Goal: Information Seeking & Learning: Learn about a topic

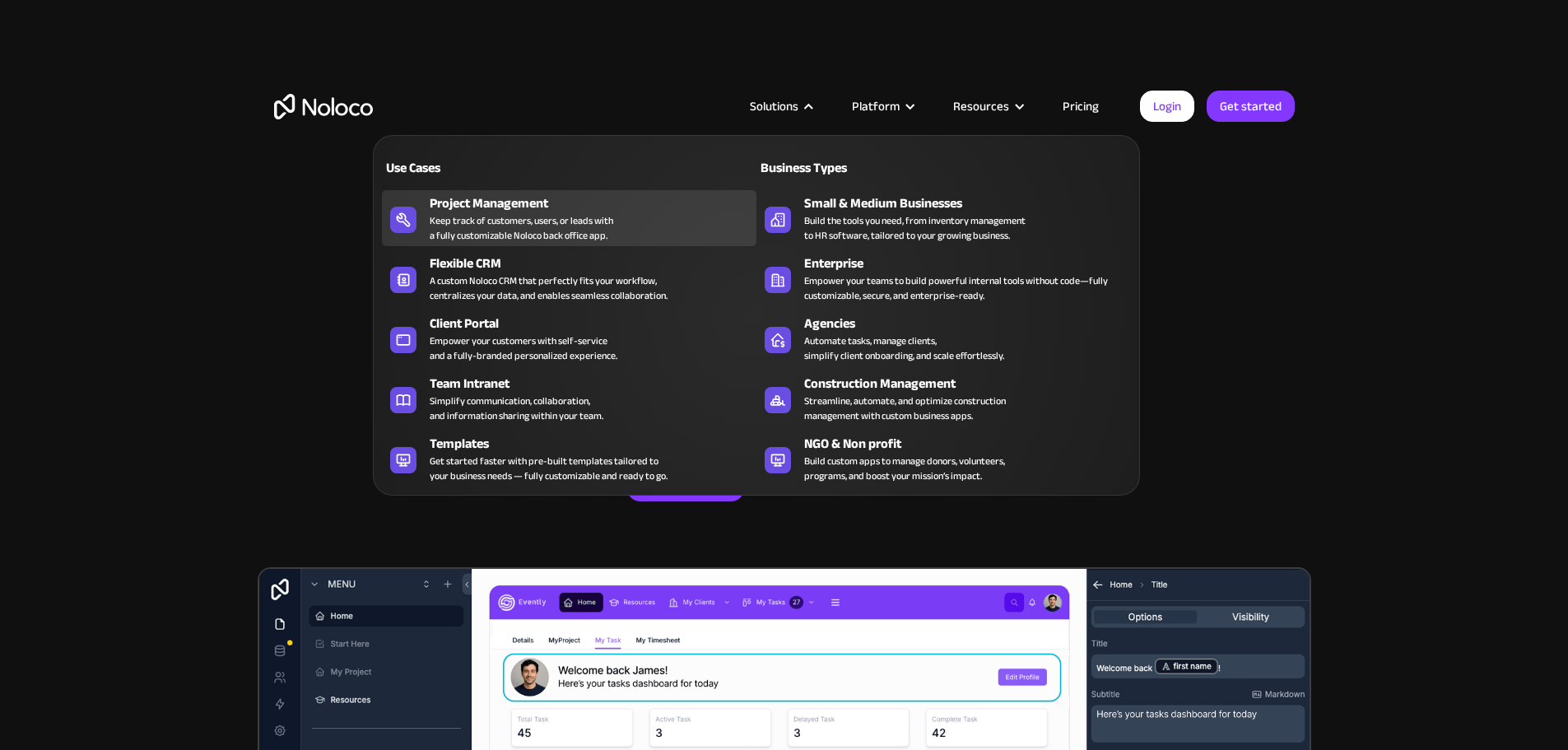
click at [457, 220] on div "Keep track of customers, users, or leads with a fully customizable Noloco back …" at bounding box center [521, 227] width 183 height 30
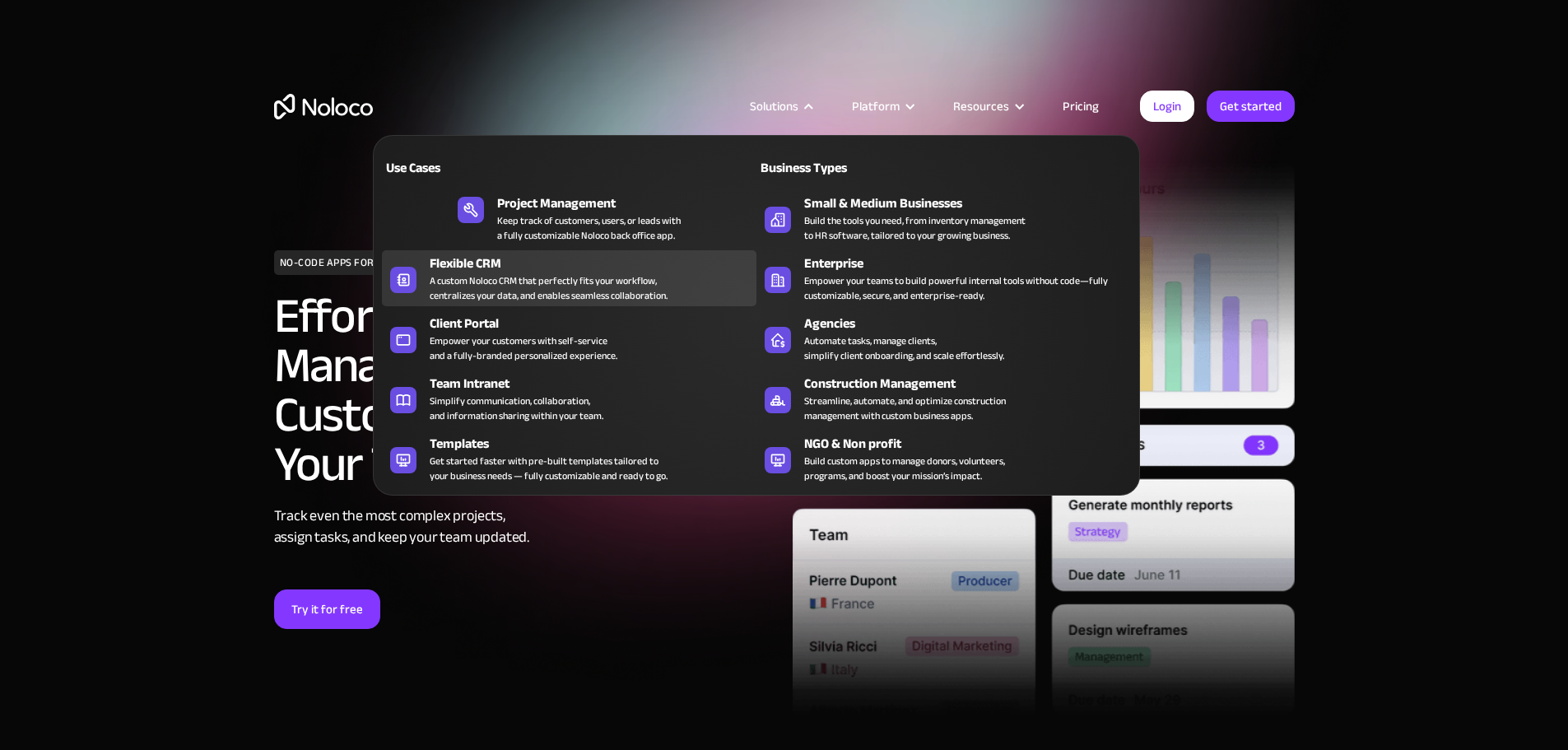
click at [474, 294] on div "A custom Noloco CRM that perfectly fits your workflow, centralizes your data, a…" at bounding box center [548, 287] width 238 height 30
